Goal: Task Accomplishment & Management: Manage account settings

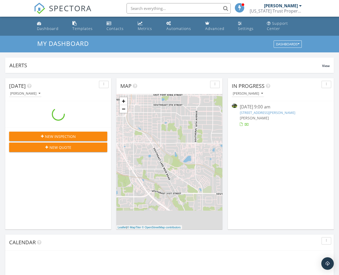
scroll to position [474, 339]
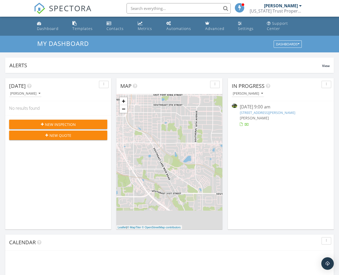
click at [158, 9] on input "text" at bounding box center [178, 8] width 104 height 10
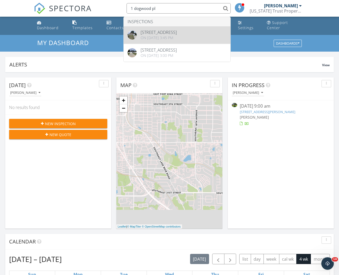
scroll to position [2, 0]
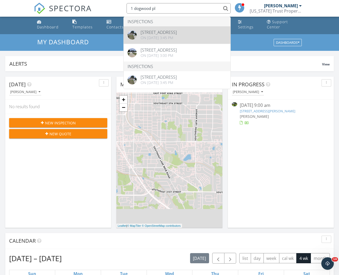
type input "1 dogwood pl"
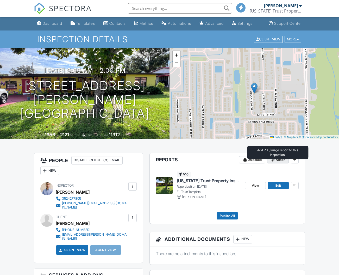
click at [280, 162] on span "Attach" at bounding box center [281, 159] width 10 height 5
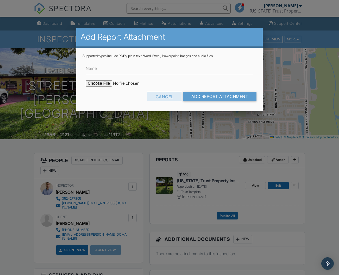
click at [160, 98] on div "Cancel" at bounding box center [164, 96] width 35 height 9
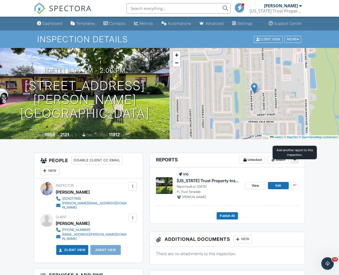
click at [293, 162] on span at bounding box center [294, 159] width 5 height 5
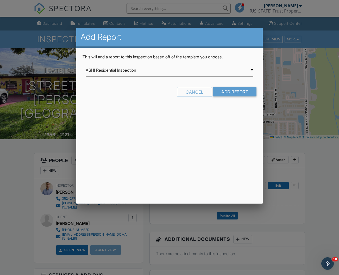
click at [120, 72] on input "ASHI Residential Inspection" at bounding box center [170, 70] width 168 height 13
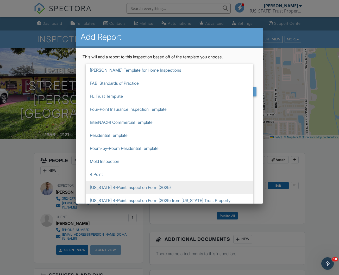
scroll to position [13, 0]
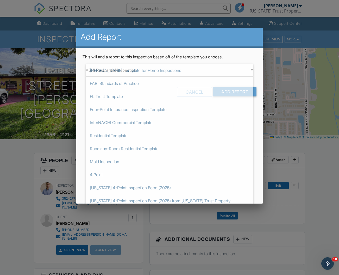
drag, startPoint x: 164, startPoint y: 189, endPoint x: 166, endPoint y: 186, distance: 3.7
click at [164, 189] on span "[US_STATE] 4-Point Inspection Form (2025)" at bounding box center [170, 187] width 168 height 13
type input "[US_STATE] 4-Point Inspection Form (2025)"
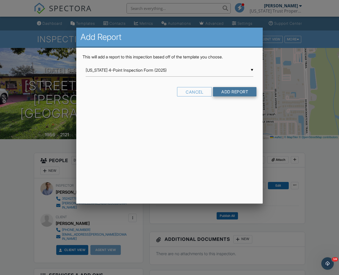
click at [227, 94] on input "Add Report" at bounding box center [234, 91] width 43 height 9
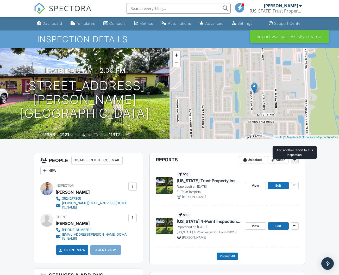
click at [293, 161] on icon at bounding box center [294, 159] width 3 height 4
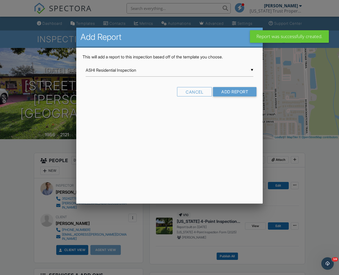
click at [121, 69] on div "▼ ASHI Residential Inspection ASHI Residential Inspection Ben Gromicko's Templa…" at bounding box center [170, 70] width 168 height 13
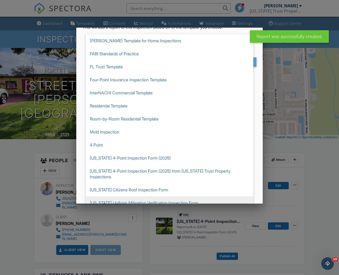
scroll to position [30, 0]
click at [163, 198] on span "Florida Uniform Mitigation Verification Inspection Form" at bounding box center [170, 202] width 168 height 13
type input "Florida Uniform Mitigation Verification Inspection Form"
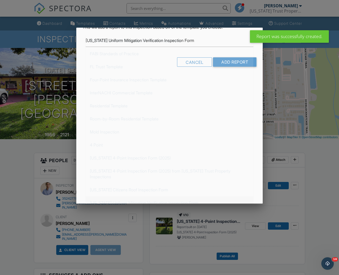
scroll to position [0, 0]
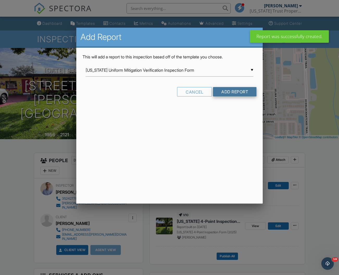
click at [221, 93] on input "Add Report" at bounding box center [234, 91] width 43 height 9
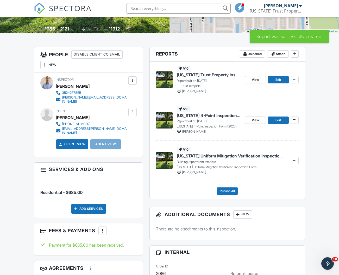
scroll to position [107, 0]
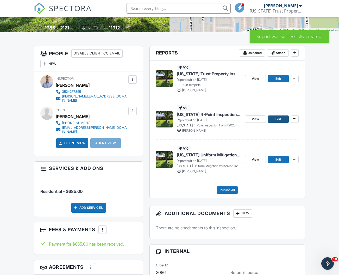
click at [277, 122] on span "Edit" at bounding box center [277, 118] width 5 height 5
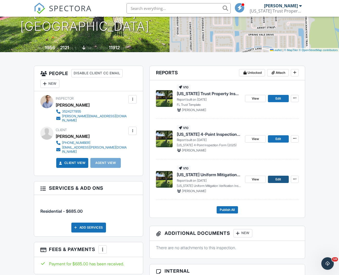
click at [272, 183] on link "Edit" at bounding box center [278, 178] width 21 height 7
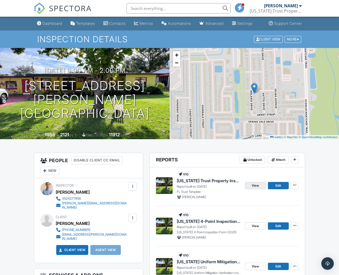
click at [256, 189] on link "View" at bounding box center [255, 185] width 21 height 7
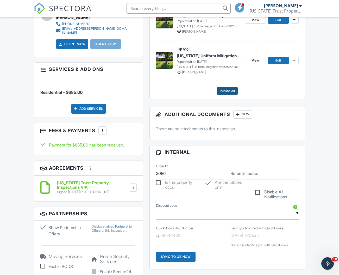
click at [228, 93] on span "Publish All" at bounding box center [227, 90] width 15 height 5
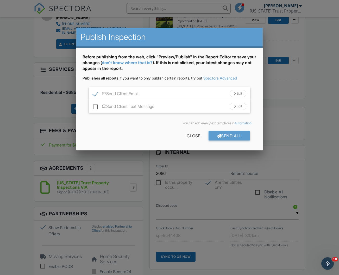
click at [222, 139] on div "Send All" at bounding box center [229, 135] width 42 height 9
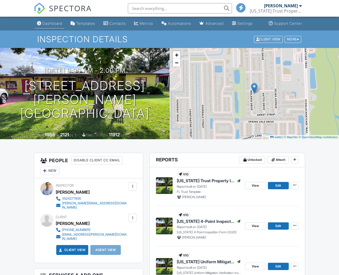
click at [47, 28] on link "Dashboard" at bounding box center [49, 24] width 29 height 10
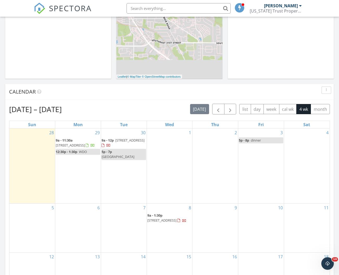
scroll to position [151, 0]
